Goal: Navigation & Orientation: Find specific page/section

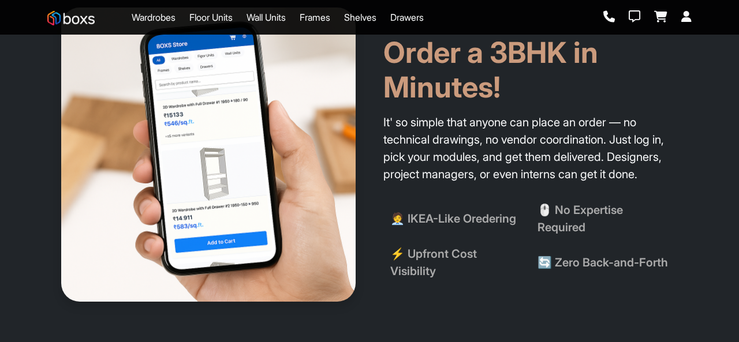
scroll to position [635, 0]
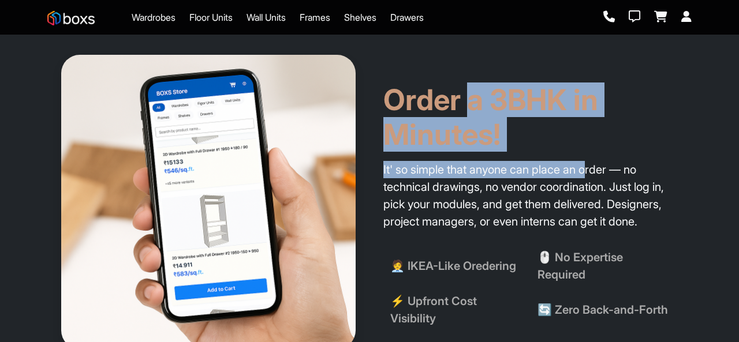
drag, startPoint x: 479, startPoint y: 91, endPoint x: 592, endPoint y: 162, distance: 133.9
click at [592, 162] on div "Order a 3BHK in Minutes! It' so simple that anyone can place an order — no tech…" at bounding box center [530, 147] width 294 height 185
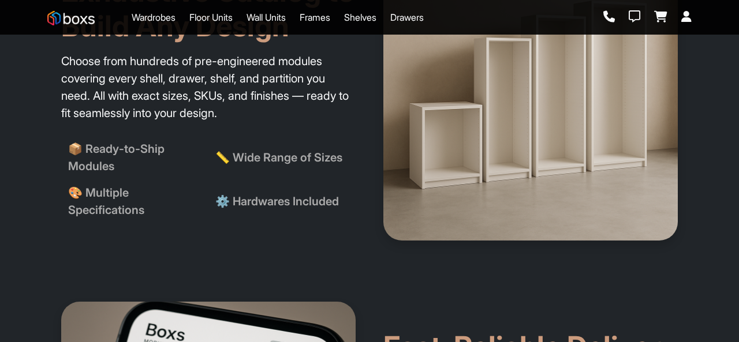
scroll to position [1155, 0]
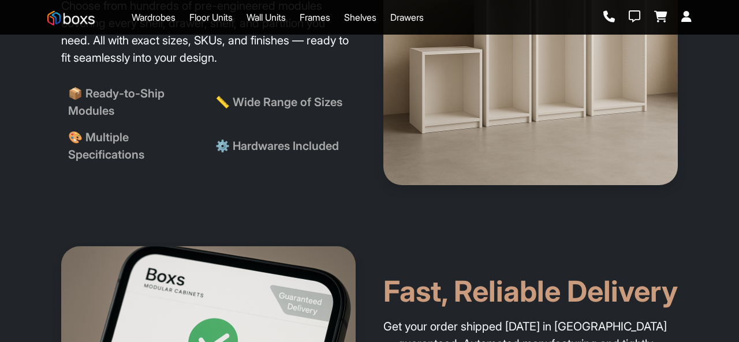
click at [79, 18] on img at bounding box center [70, 18] width 47 height 14
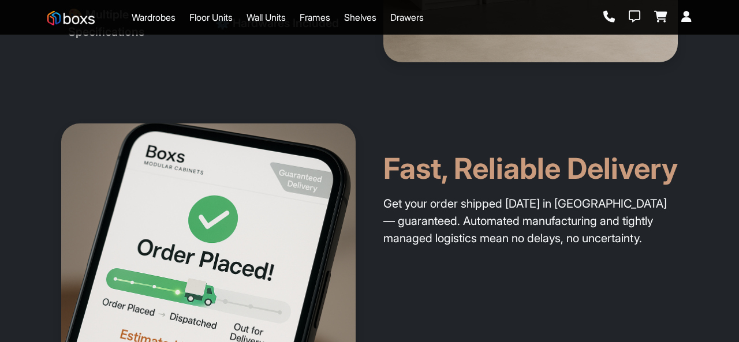
scroll to position [1212, 0]
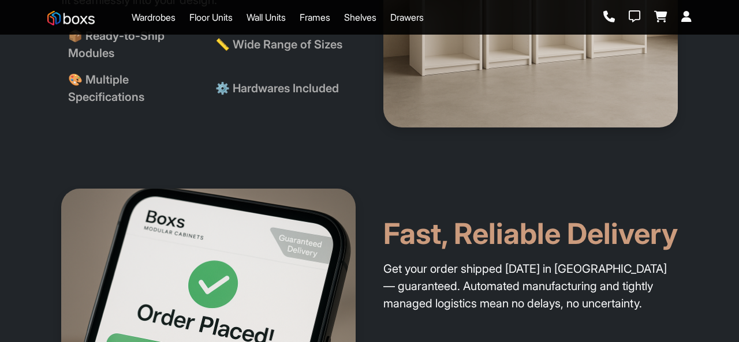
click at [81, 14] on img at bounding box center [70, 18] width 47 height 14
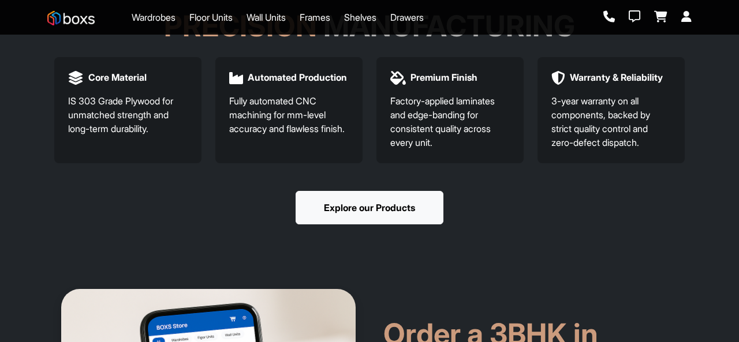
scroll to position [0, 0]
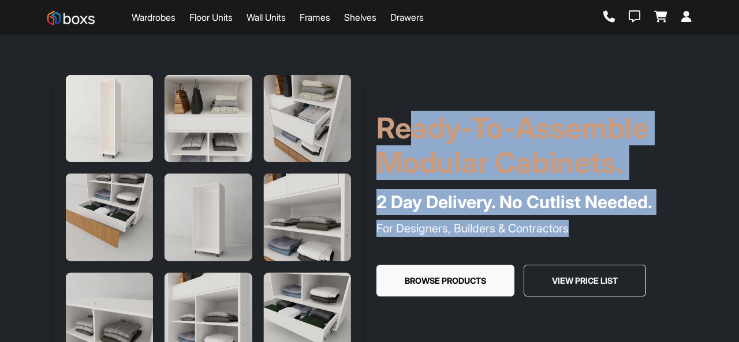
drag, startPoint x: 404, startPoint y: 117, endPoint x: 652, endPoint y: 230, distance: 273.3
click at [652, 230] on div "Ready-To-Assemble Modular Cabinets. 2 Day Delivery. No Cutlist Needed. For Desi…" at bounding box center [530, 218] width 322 height 214
click at [653, 230] on p "For Designers, Builders & Contractors" at bounding box center [530, 228] width 308 height 17
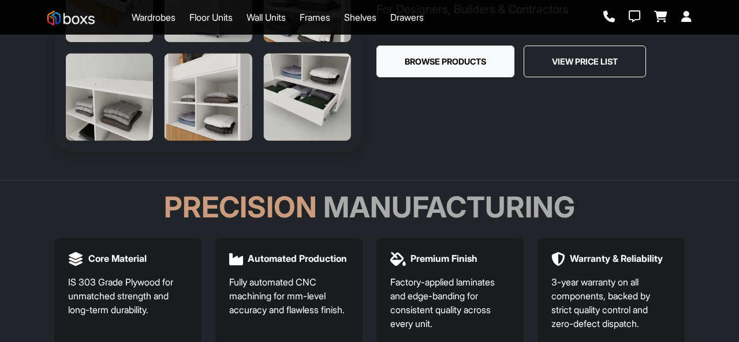
scroll to position [173, 0]
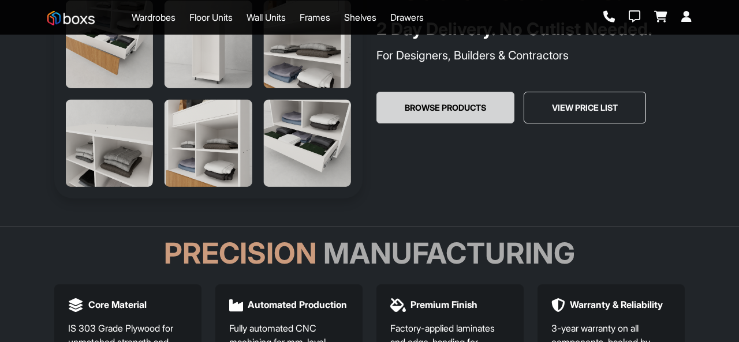
click at [421, 106] on button "Browse Products" at bounding box center [445, 108] width 138 height 32
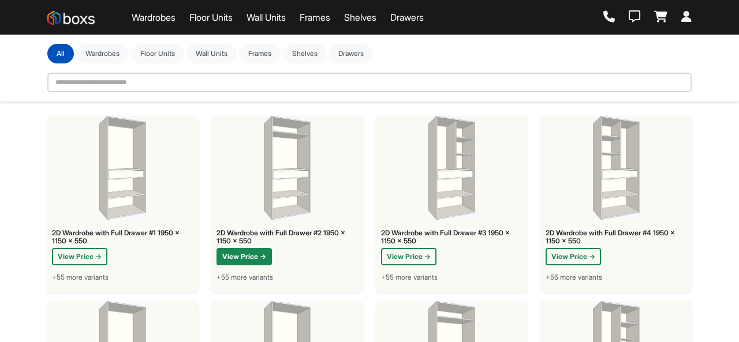
click at [228, 249] on button "View Price →" at bounding box center [243, 256] width 55 height 17
click at [279, 189] on img at bounding box center [287, 168] width 47 height 104
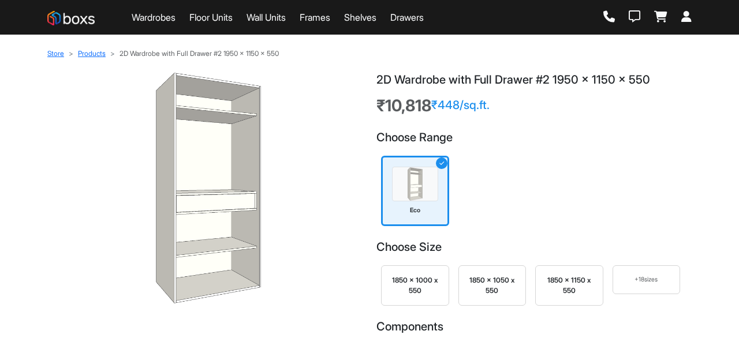
click at [260, 21] on link "Wall Units" at bounding box center [266, 17] width 39 height 14
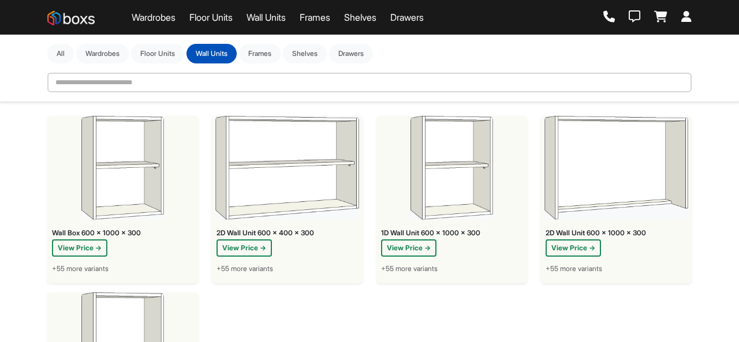
click at [359, 28] on div "Wardrobes Floor Units Wall Units Frames Shelves Drawers" at bounding box center [235, 17] width 376 height 23
click at [330, 21] on link "Frames" at bounding box center [315, 17] width 31 height 14
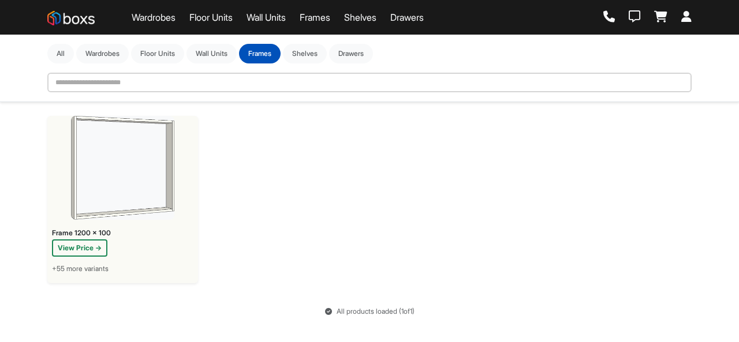
click at [369, 22] on link "Shelves" at bounding box center [360, 17] width 32 height 14
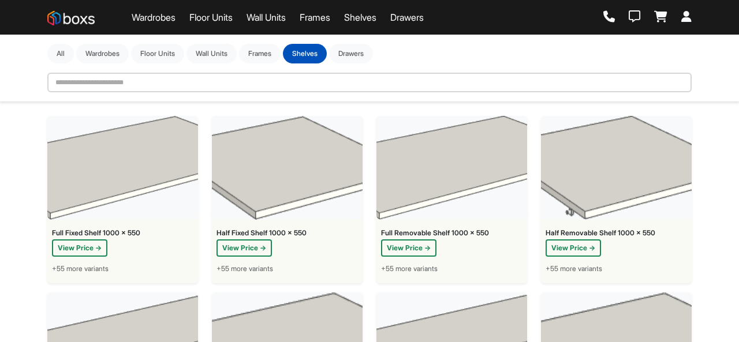
click at [405, 23] on link "Drawers" at bounding box center [406, 17] width 33 height 14
